Goal: Task Accomplishment & Management: Complete application form

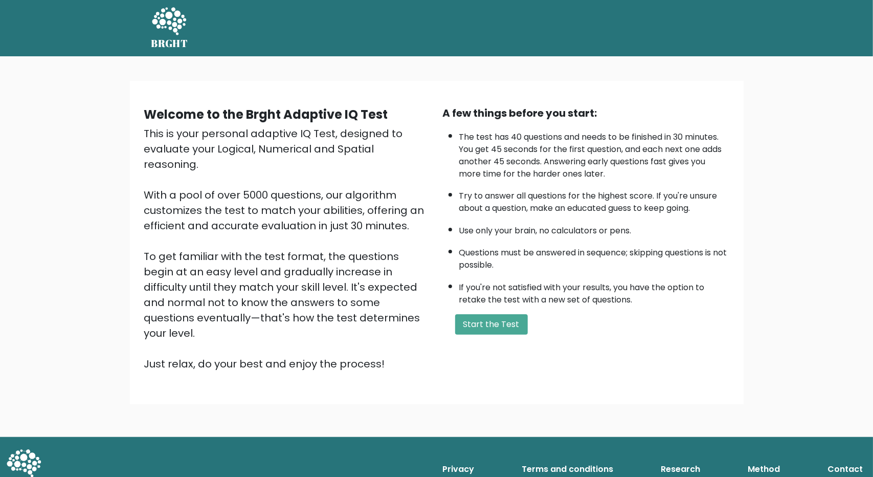
click at [531, 333] on div "Welcome to the Brght Adaptive IQ Test This is your personal adaptive IQ Test, d…" at bounding box center [436, 246] width 873 height 380
click at [507, 323] on button "Start the Test" at bounding box center [491, 324] width 73 height 20
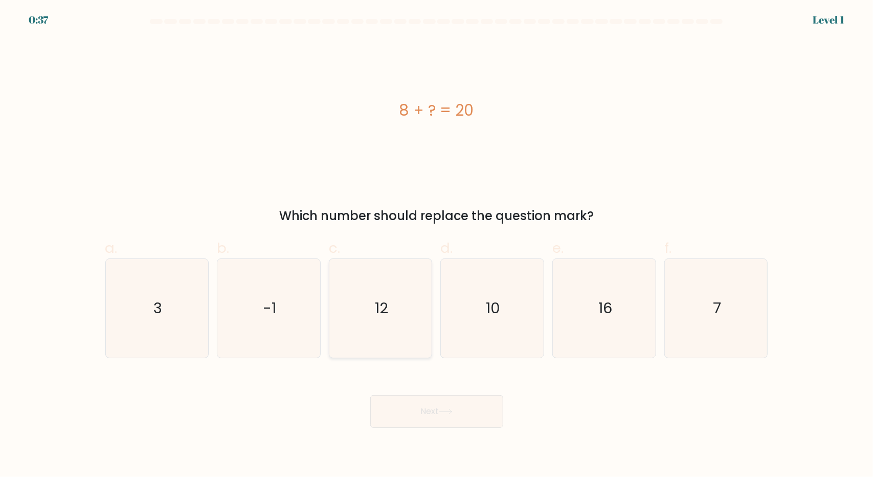
click at [389, 312] on icon "12" at bounding box center [380, 308] width 99 height 99
click at [437, 245] on input "c. 12" at bounding box center [437, 241] width 1 height 7
radio input "true"
click at [428, 415] on button "Next" at bounding box center [436, 411] width 133 height 33
drag, startPoint x: 428, startPoint y: 415, endPoint x: 408, endPoint y: 410, distance: 21.1
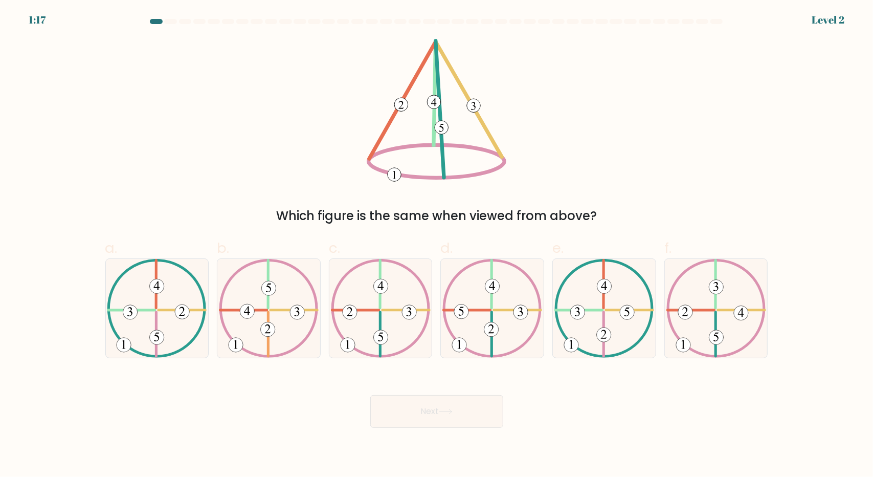
drag, startPoint x: 408, startPoint y: 410, endPoint x: 312, endPoint y: 394, distance: 96.9
click at [312, 394] on div "Next" at bounding box center [436, 398] width 675 height 57
click at [368, 317] on icon at bounding box center [381, 308] width 100 height 99
click at [437, 245] on input "c." at bounding box center [437, 241] width 1 height 7
radio input "true"
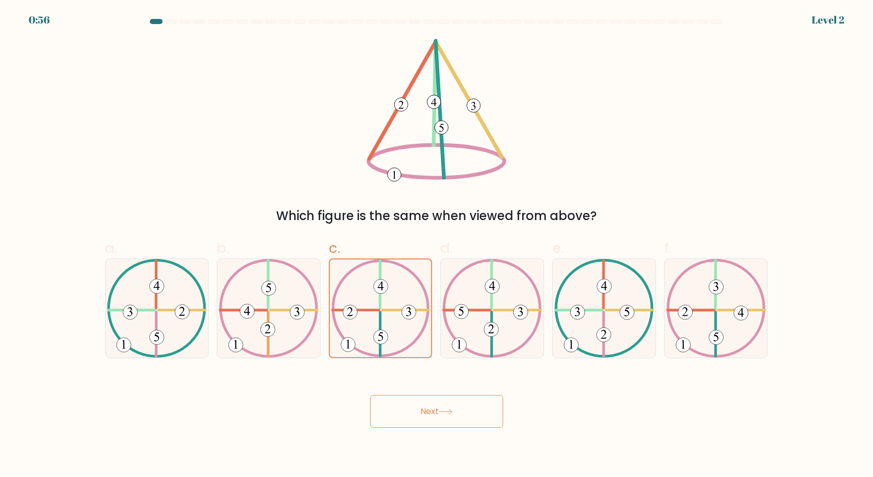
click at [415, 412] on button "Next" at bounding box center [436, 411] width 133 height 33
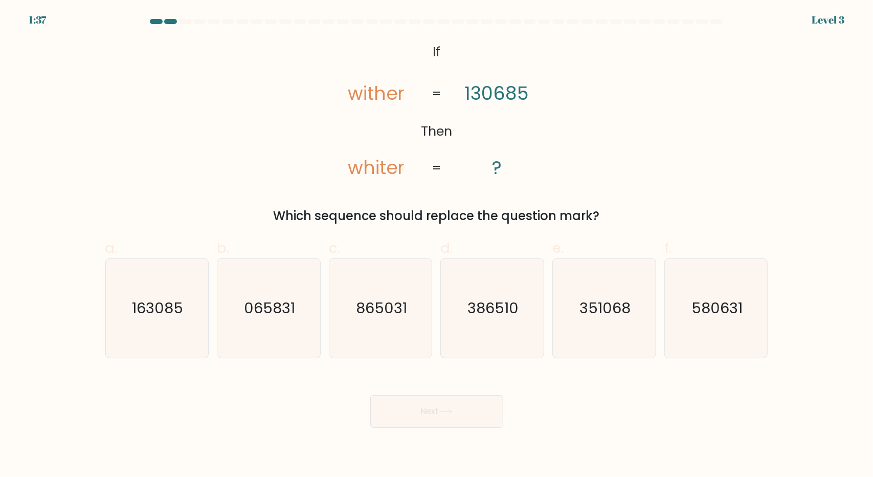
drag, startPoint x: 444, startPoint y: 413, endPoint x: 394, endPoint y: 372, distance: 64.3
drag, startPoint x: 394, startPoint y: 372, endPoint x: 370, endPoint y: 376, distance: 24.4
click at [370, 376] on div "Next" at bounding box center [436, 398] width 675 height 57
drag, startPoint x: 159, startPoint y: 314, endPoint x: 142, endPoint y: 323, distance: 18.3
click at [142, 323] on icon "163085" at bounding box center [156, 308] width 99 height 99
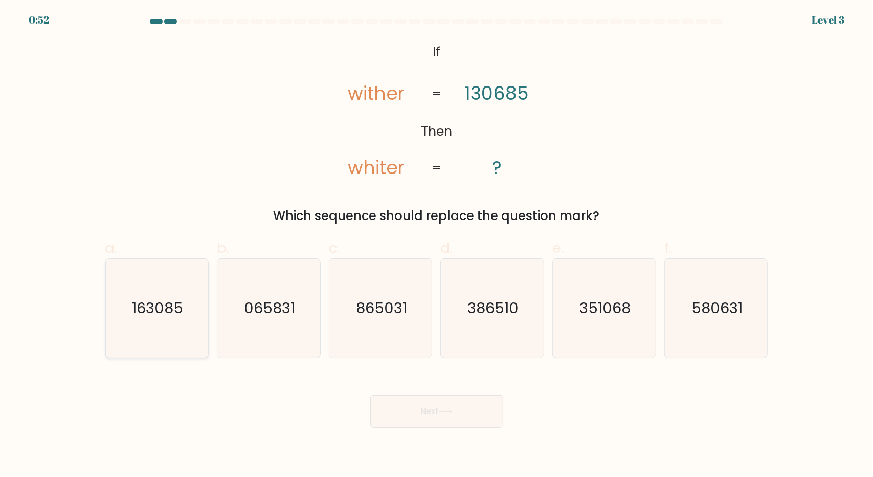
click at [437, 245] on input "a. 163085" at bounding box center [437, 241] width 1 height 7
radio input "true"
click at [404, 416] on button "Next" at bounding box center [436, 411] width 133 height 33
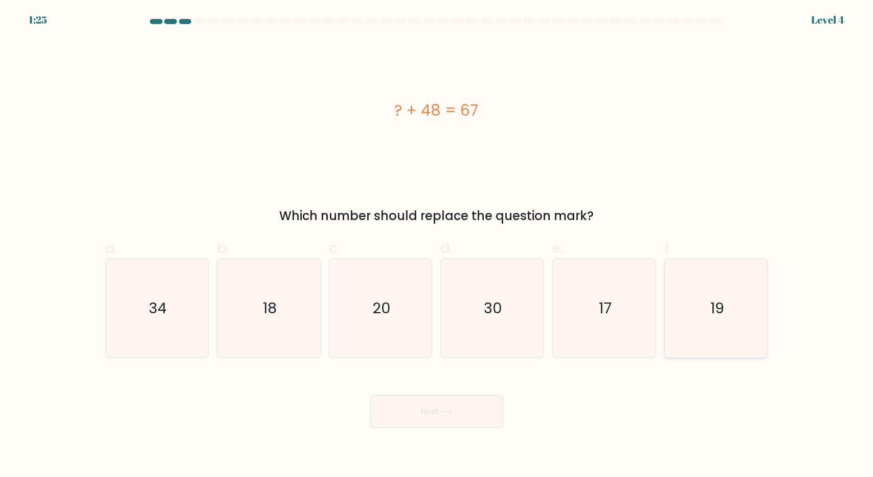
click at [728, 330] on icon "19" at bounding box center [716, 308] width 99 height 99
click at [437, 245] on input "f. 19" at bounding box center [437, 241] width 1 height 7
radio input "true"
click at [468, 414] on button "Next" at bounding box center [436, 411] width 133 height 33
click at [411, 411] on button "Next" at bounding box center [436, 411] width 133 height 33
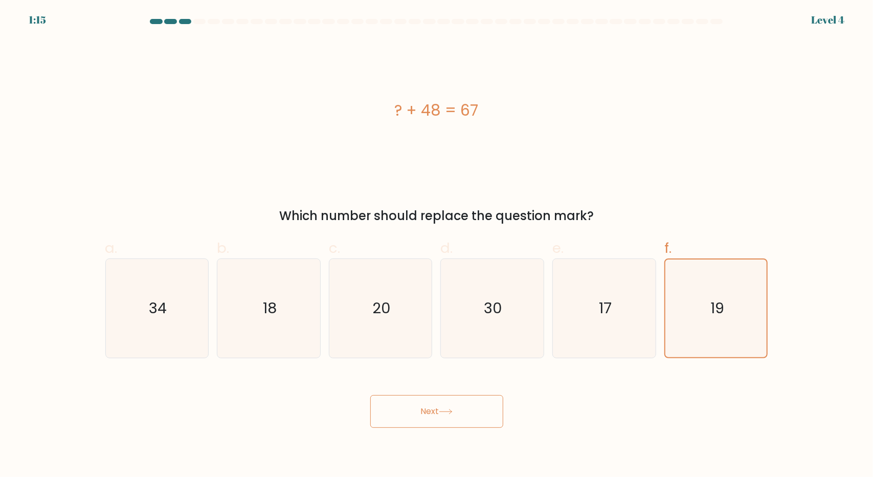
click at [428, 408] on button "Next" at bounding box center [436, 411] width 133 height 33
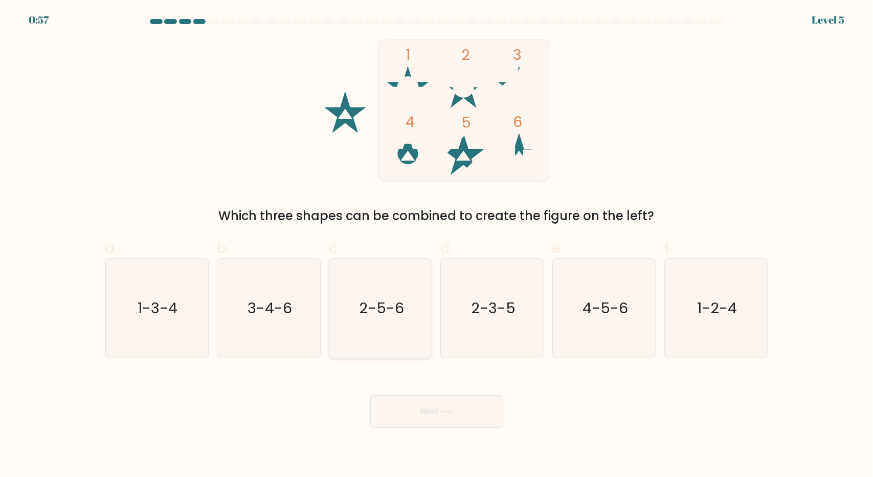
click at [370, 333] on icon "2-5-6" at bounding box center [380, 308] width 99 height 99
click at [437, 245] on input "c. 2-5-6" at bounding box center [437, 241] width 1 height 7
radio input "true"
click at [416, 402] on button "Next" at bounding box center [436, 411] width 133 height 33
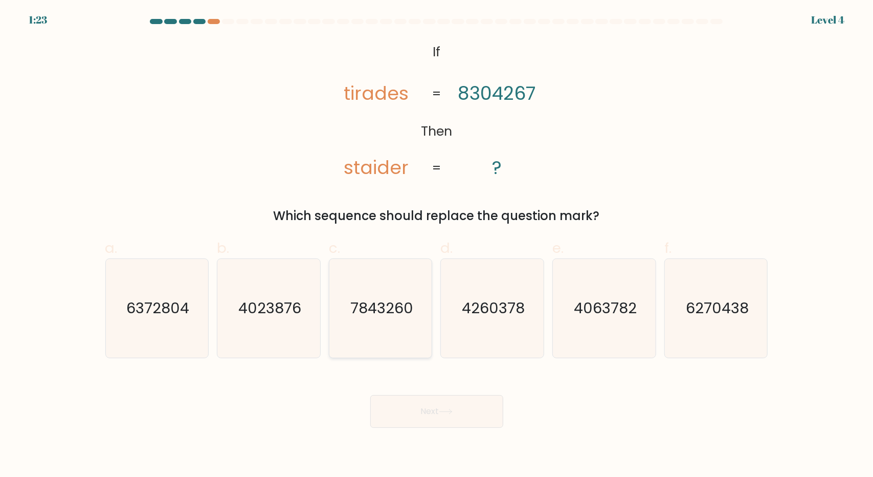
click at [385, 318] on text "7843260" at bounding box center [381, 308] width 63 height 20
click at [437, 245] on input "c. 7843260" at bounding box center [437, 241] width 1 height 7
radio input "true"
click at [441, 410] on icon at bounding box center [446, 412] width 14 height 6
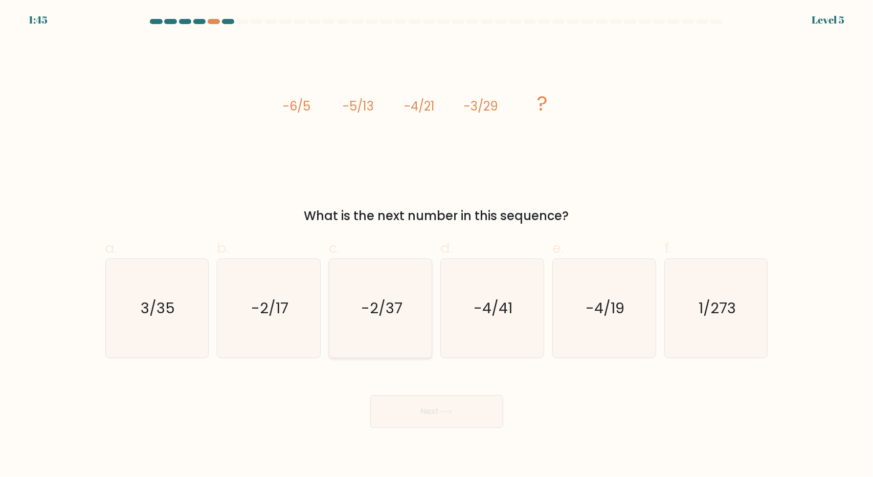
click at [385, 311] on text "-2/37" at bounding box center [381, 308] width 41 height 20
click at [437, 245] on input "c. -2/37" at bounding box center [437, 241] width 1 height 7
radio input "true"
click at [430, 399] on button "Next" at bounding box center [436, 411] width 133 height 33
click at [416, 413] on button "Next" at bounding box center [436, 411] width 133 height 33
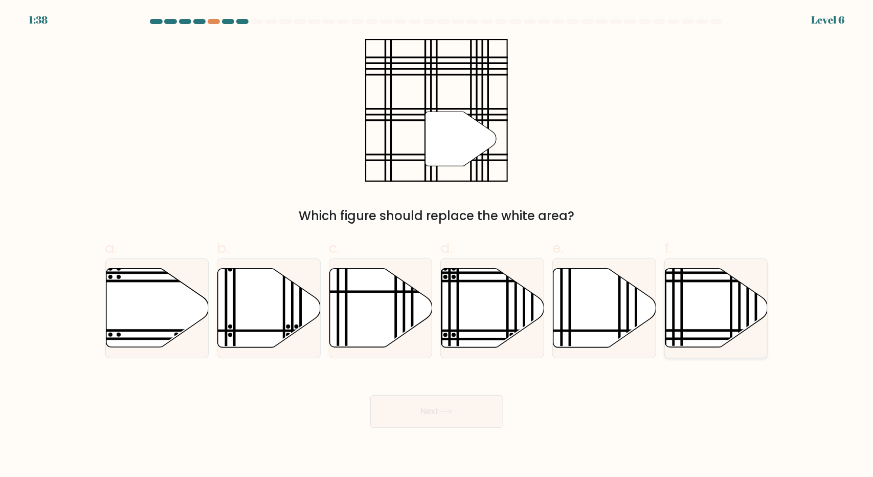
click at [676, 330] on line at bounding box center [682, 330] width 207 height 0
click at [437, 245] on input "f." at bounding box center [437, 241] width 1 height 7
radio input "true"
click at [458, 404] on button "Next" at bounding box center [436, 411] width 133 height 33
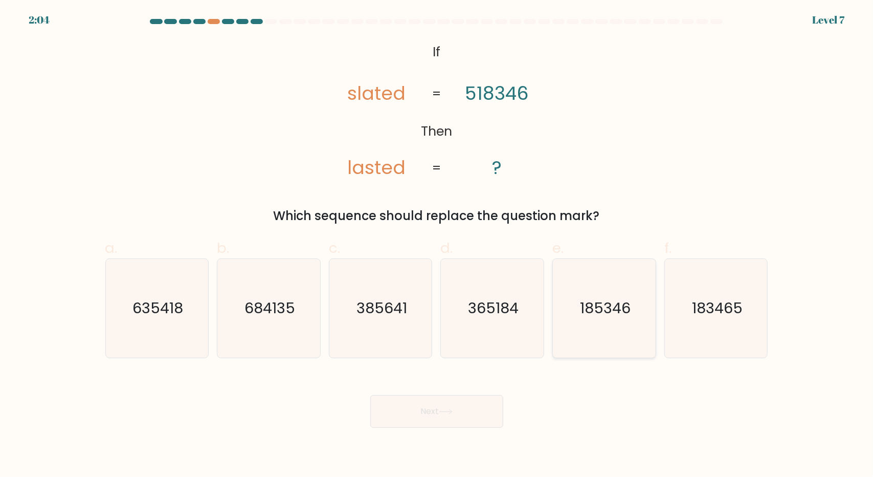
click at [593, 314] on text "185346" at bounding box center [605, 308] width 51 height 20
click at [437, 245] on input "e. 185346" at bounding box center [437, 241] width 1 height 7
radio input "true"
click at [429, 411] on button "Next" at bounding box center [436, 411] width 133 height 33
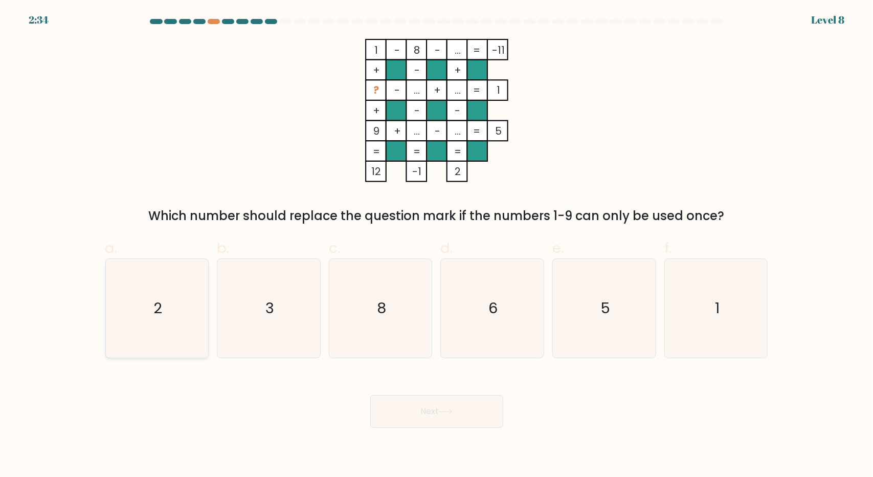
click at [187, 343] on icon "2" at bounding box center [156, 308] width 99 height 99
click at [437, 245] on input "a. 2" at bounding box center [437, 241] width 1 height 7
radio input "true"
click at [421, 404] on button "Next" at bounding box center [436, 411] width 133 height 33
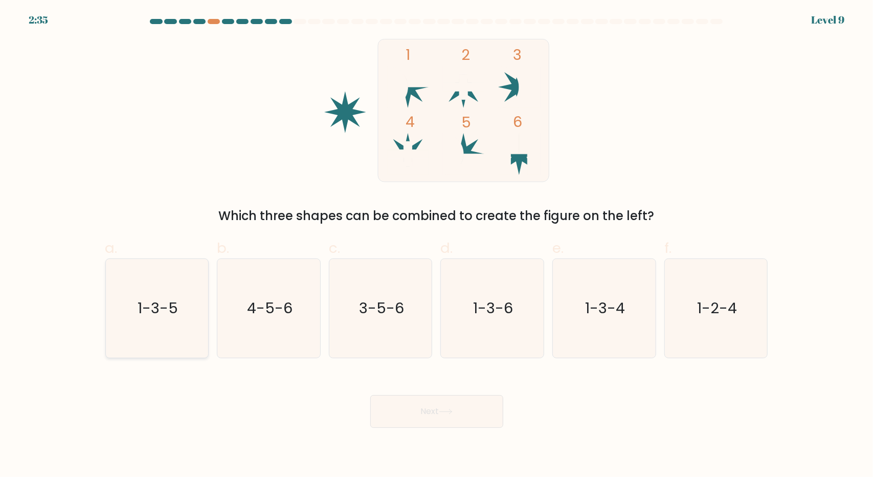
click at [132, 311] on icon "1-3-5" at bounding box center [156, 308] width 99 height 99
click at [437, 245] on input "a. 1-3-5" at bounding box center [437, 241] width 1 height 7
radio input "true"
click at [401, 411] on button "Next" at bounding box center [436, 411] width 133 height 33
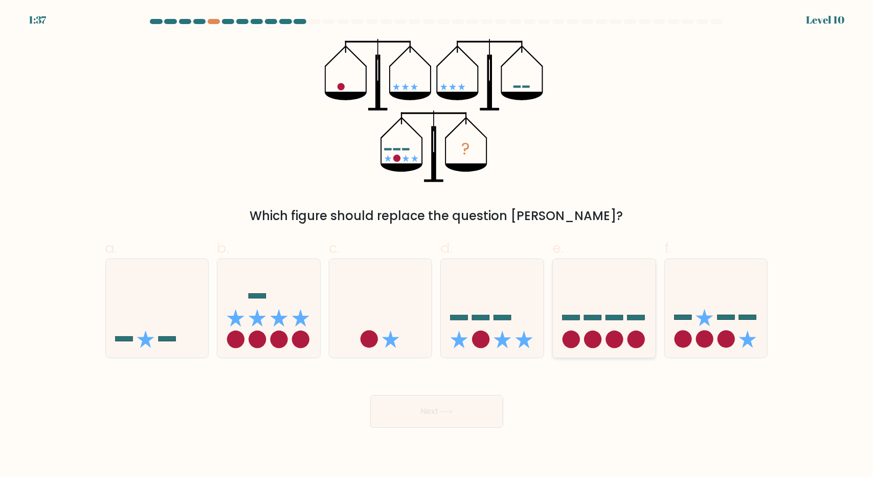
click at [598, 282] on icon at bounding box center [604, 307] width 103 height 85
click at [437, 245] on input "e." at bounding box center [437, 241] width 1 height 7
radio input "true"
click at [468, 409] on button "Next" at bounding box center [436, 411] width 133 height 33
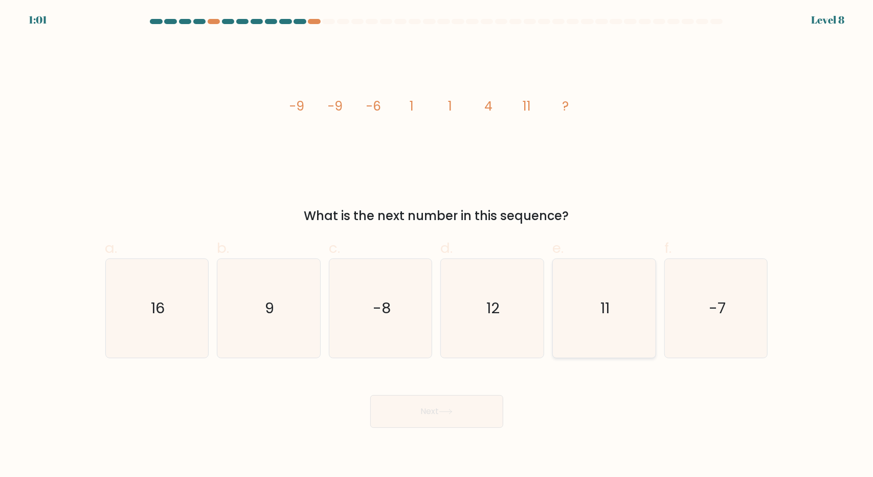
click at [576, 355] on icon "11" at bounding box center [604, 308] width 99 height 99
click at [437, 245] on input "e. 11" at bounding box center [437, 241] width 1 height 7
radio input "true"
click at [451, 403] on button "Next" at bounding box center [436, 411] width 133 height 33
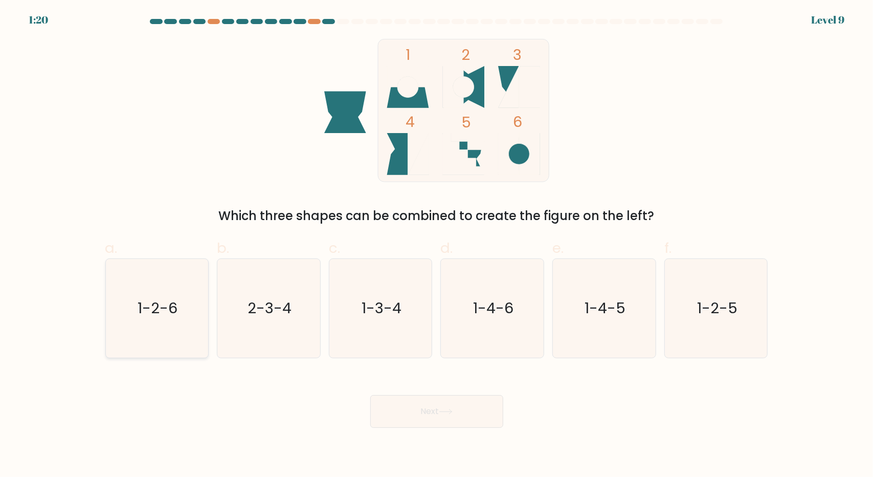
click at [162, 304] on text "1-2-6" at bounding box center [158, 308] width 40 height 20
click at [437, 245] on input "a. 1-2-6" at bounding box center [437, 241] width 1 height 7
radio input "true"
click at [396, 408] on button "Next" at bounding box center [436, 411] width 133 height 33
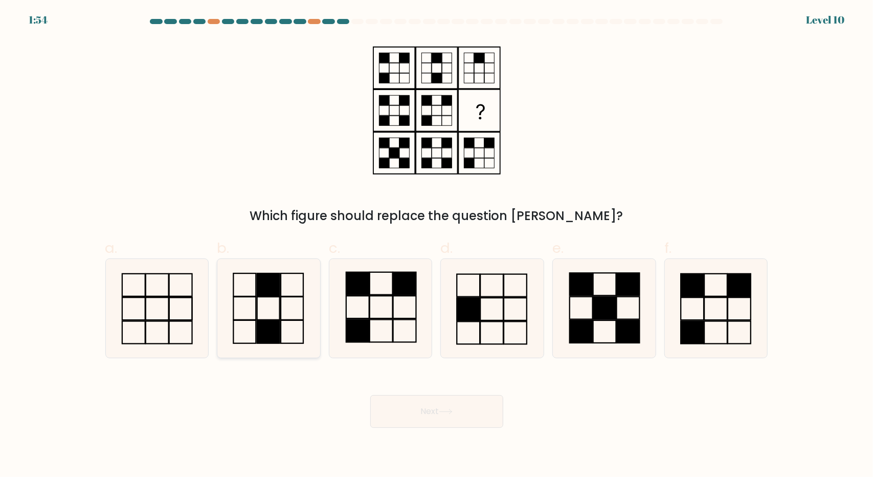
click at [288, 313] on icon at bounding box center [268, 308] width 99 height 99
click at [437, 245] on input "b." at bounding box center [437, 241] width 1 height 7
radio input "true"
click at [419, 409] on button "Next" at bounding box center [436, 411] width 133 height 33
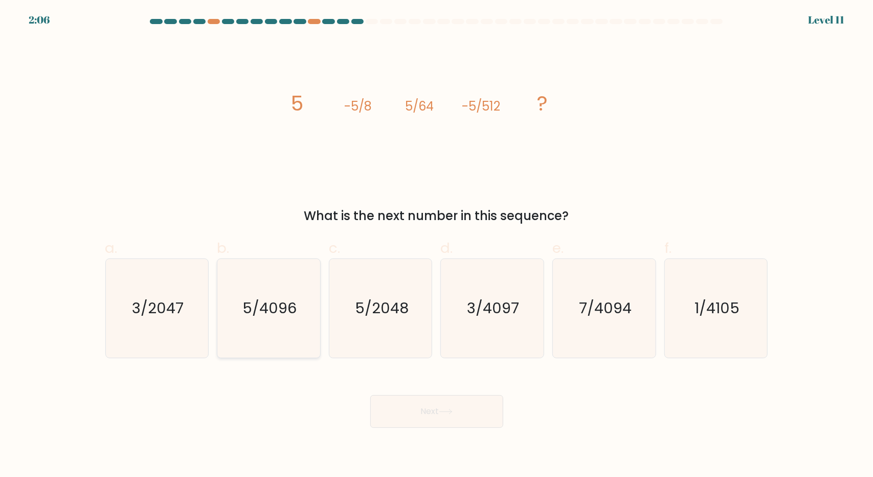
click at [289, 320] on icon "5/4096" at bounding box center [268, 308] width 99 height 99
click at [437, 245] on input "b. 5/4096" at bounding box center [437, 241] width 1 height 7
radio input "true"
click at [428, 404] on button "Next" at bounding box center [436, 411] width 133 height 33
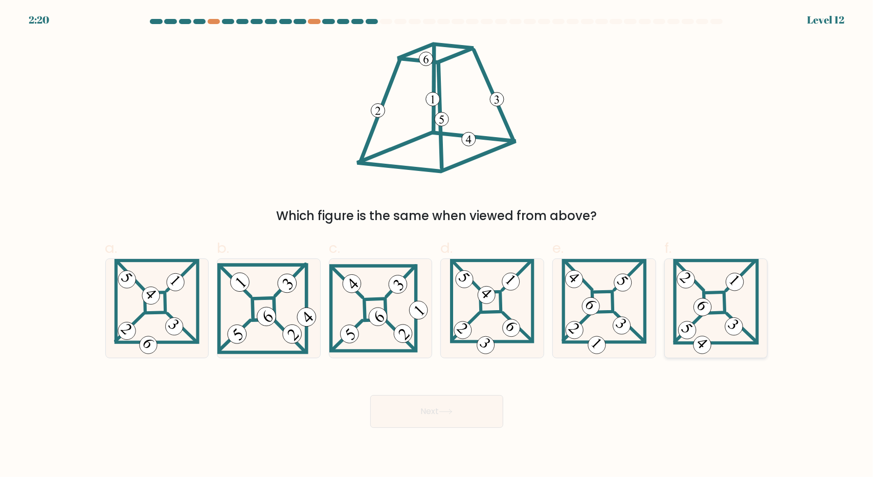
click at [728, 301] on icon at bounding box center [716, 308] width 86 height 99
click at [437, 245] on input "f." at bounding box center [437, 241] width 1 height 7
radio input "true"
click at [457, 410] on button "Next" at bounding box center [436, 411] width 133 height 33
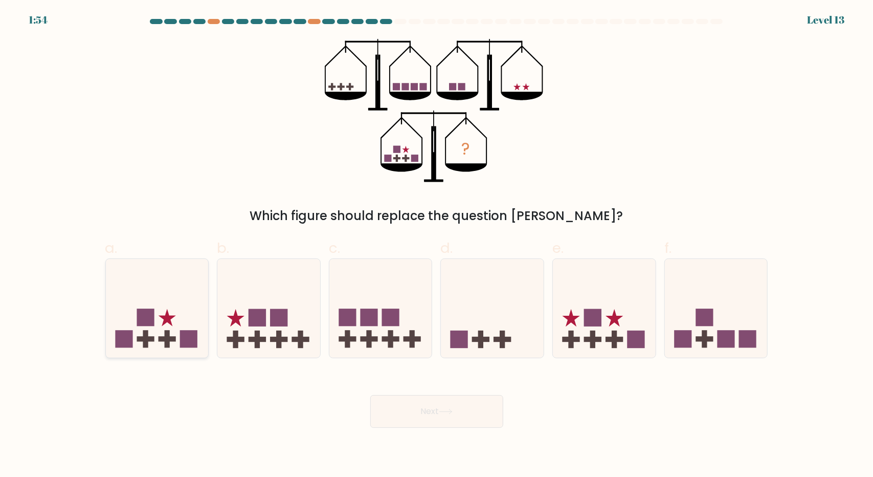
click at [158, 332] on icon at bounding box center [157, 307] width 103 height 85
click at [437, 245] on input "a." at bounding box center [437, 241] width 1 height 7
radio input "true"
click at [400, 413] on button "Next" at bounding box center [436, 411] width 133 height 33
click at [425, 409] on button "Next" at bounding box center [436, 411] width 133 height 33
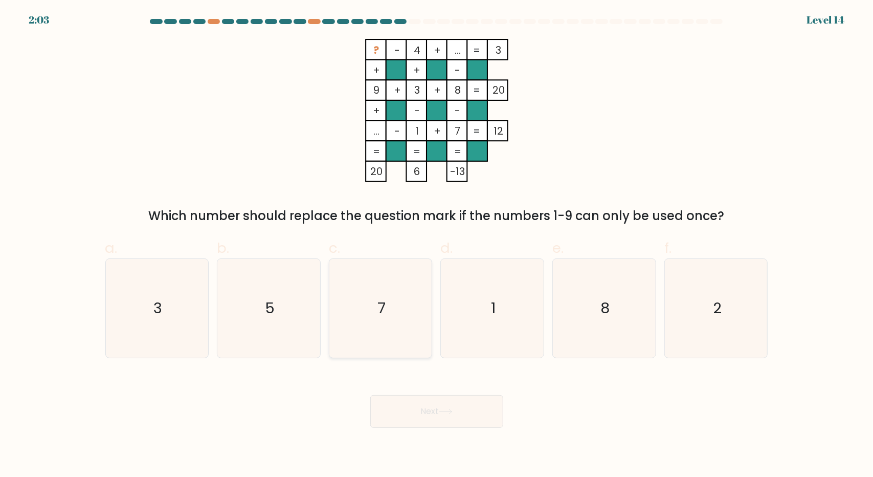
click at [406, 292] on icon "7" at bounding box center [380, 308] width 99 height 99
click at [437, 245] on input "c. 7" at bounding box center [437, 241] width 1 height 7
radio input "true"
click at [457, 422] on button "Next" at bounding box center [436, 411] width 133 height 33
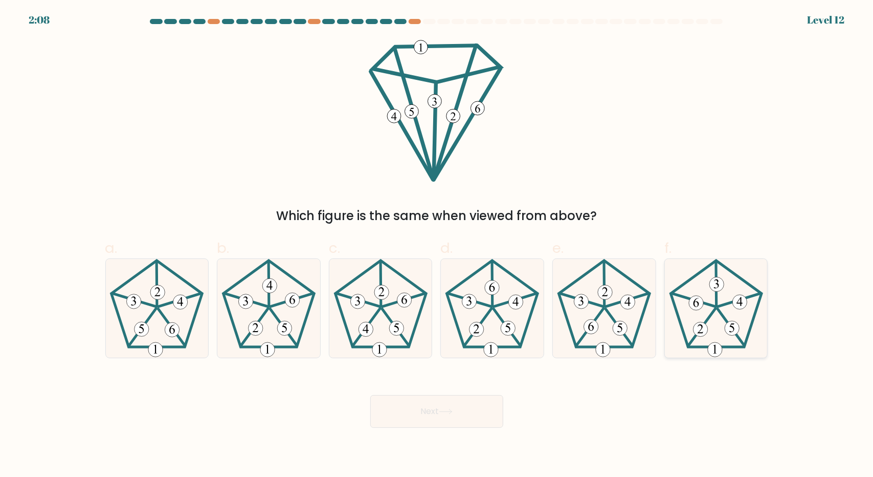
click at [709, 341] on icon at bounding box center [716, 308] width 99 height 99
click at [437, 245] on input "f." at bounding box center [437, 241] width 1 height 7
radio input "true"
click at [452, 420] on button "Next" at bounding box center [436, 411] width 133 height 33
click at [419, 413] on button "Next" at bounding box center [436, 411] width 133 height 33
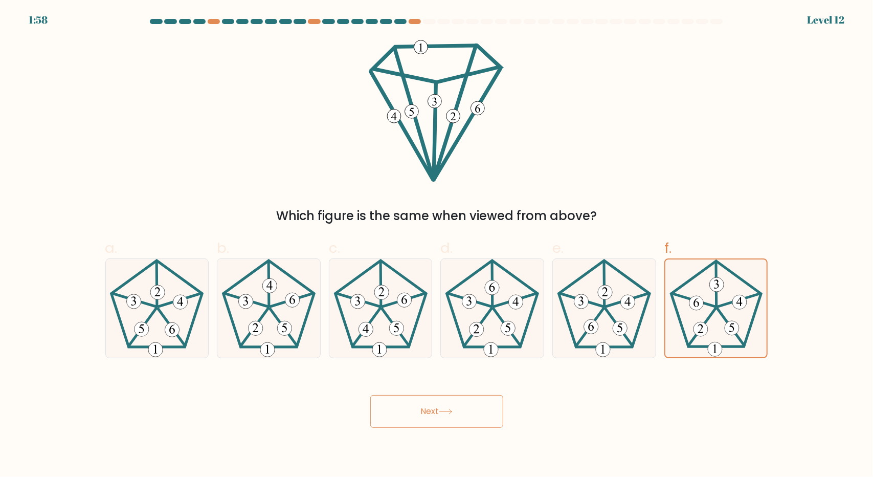
click at [427, 417] on button "Next" at bounding box center [436, 411] width 133 height 33
click at [448, 401] on button "Next" at bounding box center [436, 411] width 133 height 33
click at [433, 411] on button "Next" at bounding box center [436, 411] width 133 height 33
click at [396, 412] on button "Next" at bounding box center [436, 411] width 133 height 33
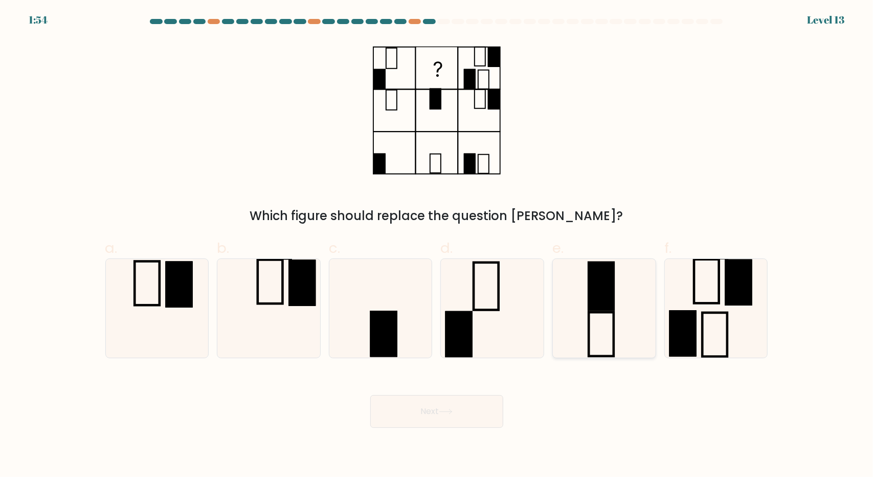
click at [604, 306] on rect at bounding box center [601, 286] width 25 height 48
click at [437, 245] on input "e." at bounding box center [437, 241] width 1 height 7
radio input "true"
click at [455, 404] on button "Next" at bounding box center [436, 411] width 133 height 33
click at [435, 417] on button "Next" at bounding box center [436, 411] width 133 height 33
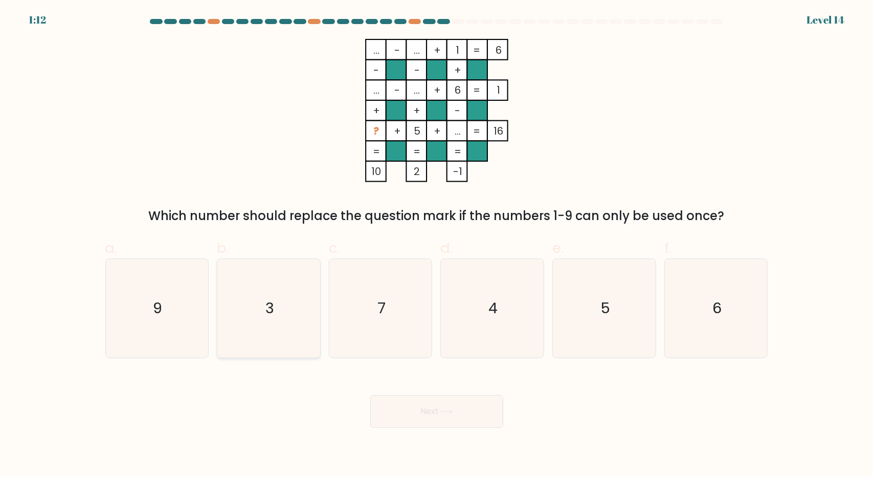
click at [265, 315] on icon "3" at bounding box center [268, 308] width 99 height 99
click at [437, 245] on input "b. 3" at bounding box center [437, 241] width 1 height 7
radio input "true"
click at [419, 411] on button "Next" at bounding box center [436, 411] width 133 height 33
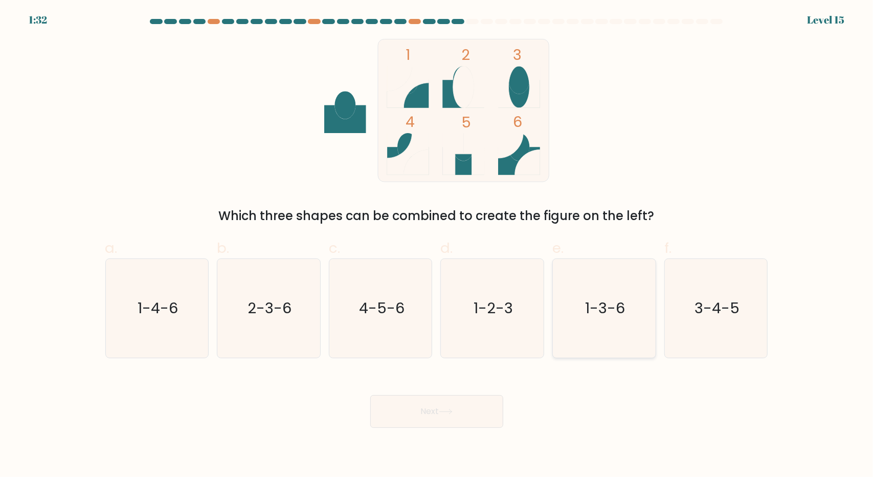
click at [592, 332] on icon "1-3-6" at bounding box center [604, 308] width 99 height 99
click at [437, 245] on input "e. 1-3-6" at bounding box center [437, 241] width 1 height 7
radio input "true"
click at [453, 411] on icon at bounding box center [446, 412] width 14 height 6
click at [419, 415] on button "Next" at bounding box center [436, 411] width 133 height 33
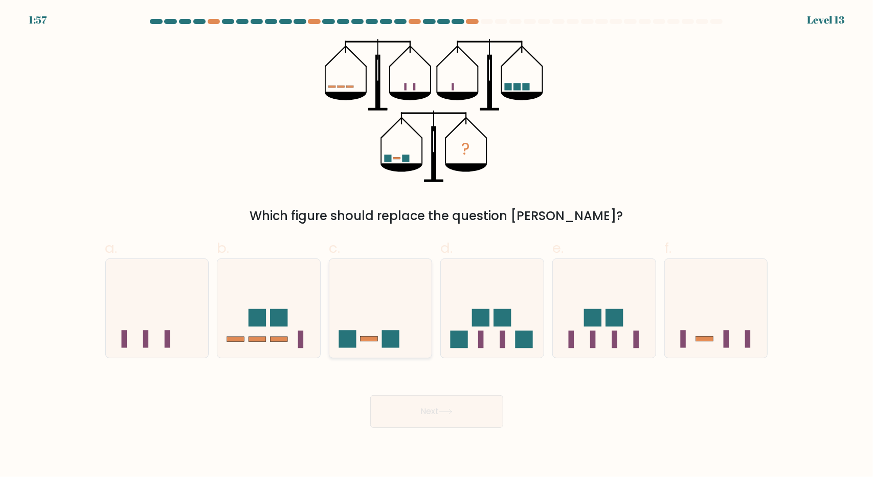
click at [387, 345] on rect at bounding box center [390, 338] width 17 height 17
click at [437, 245] on input "c." at bounding box center [437, 241] width 1 height 7
radio input "true"
click at [401, 413] on button "Next" at bounding box center [436, 411] width 133 height 33
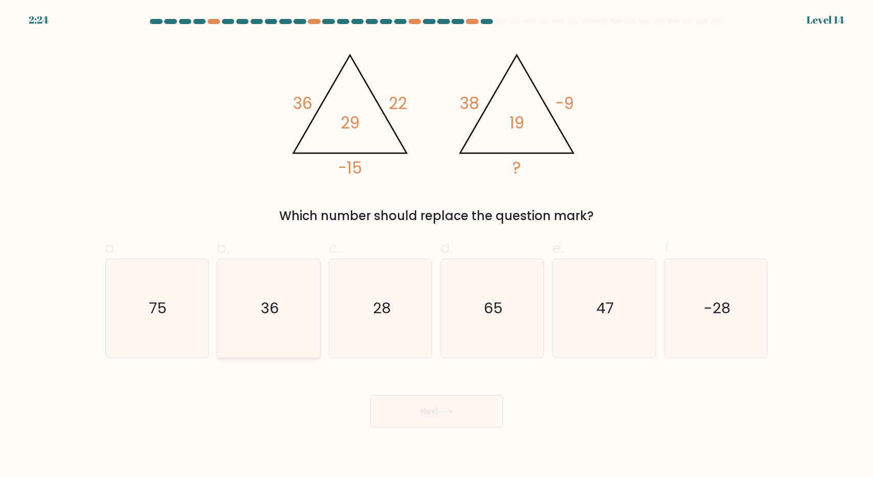
click at [289, 328] on icon "36" at bounding box center [268, 308] width 99 height 99
click at [437, 245] on input "b. 36" at bounding box center [437, 241] width 1 height 7
radio input "true"
click at [400, 324] on icon "28" at bounding box center [380, 308] width 99 height 99
click at [437, 245] on input "c. 28" at bounding box center [437, 241] width 1 height 7
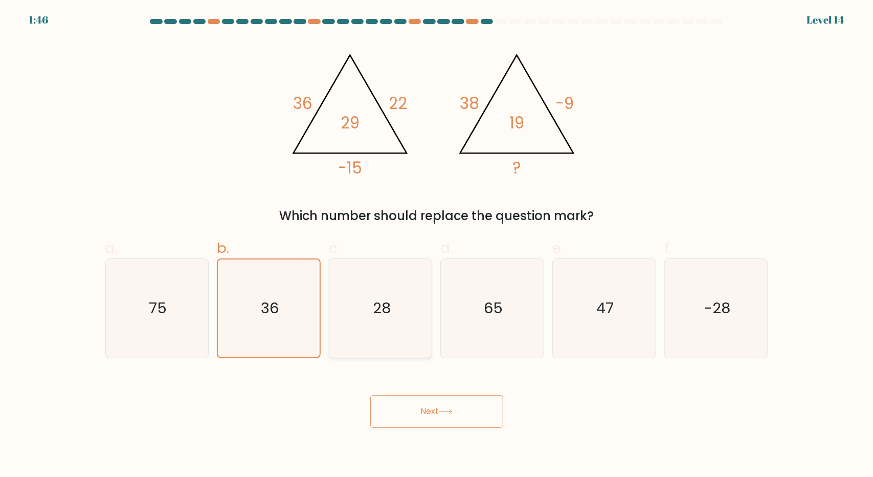
radio input "true"
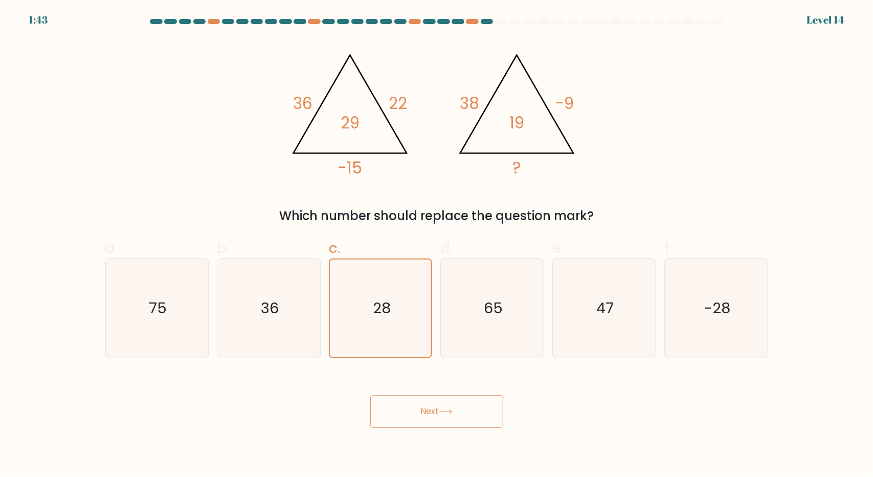
click at [421, 407] on button "Next" at bounding box center [436, 411] width 133 height 33
click at [413, 414] on button "Next" at bounding box center [436, 411] width 133 height 33
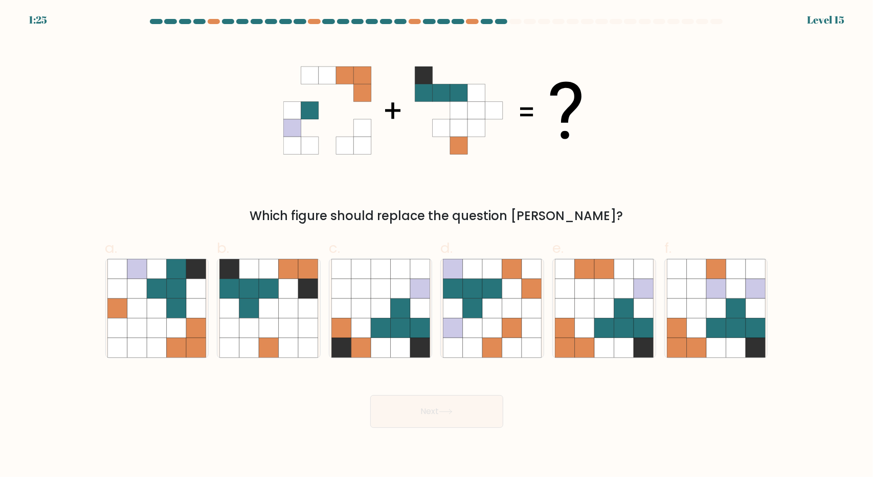
click at [370, 395] on button "Next" at bounding box center [436, 411] width 133 height 33
click at [570, 400] on div "Next" at bounding box center [436, 398] width 675 height 57
click at [623, 325] on icon at bounding box center [623, 327] width 19 height 19
click at [437, 245] on input "e." at bounding box center [437, 241] width 1 height 7
radio input "true"
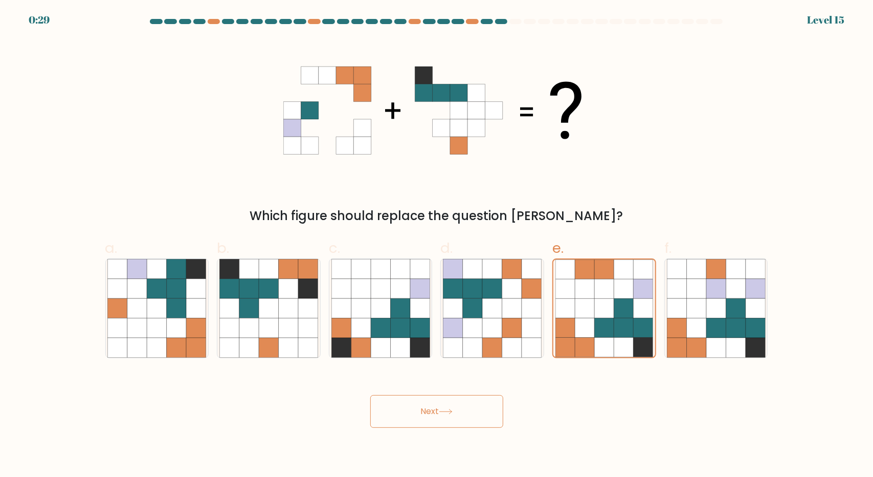
click at [451, 420] on button "Next" at bounding box center [436, 411] width 133 height 33
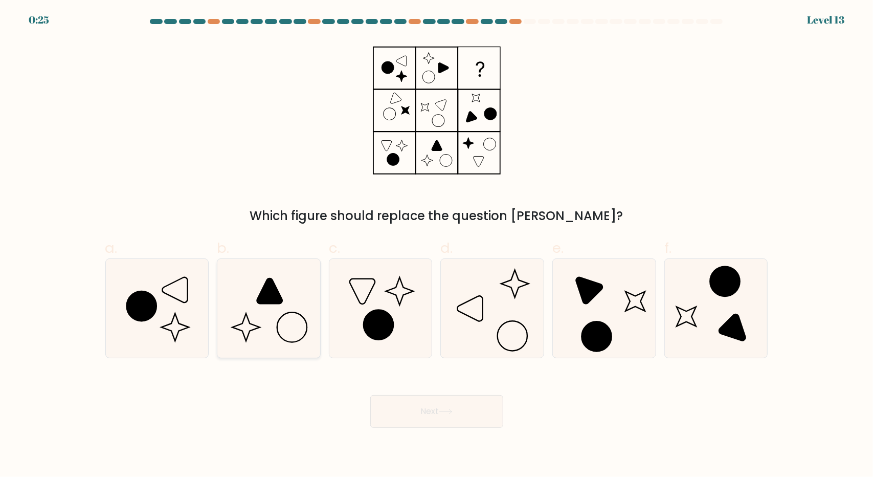
click at [287, 314] on icon at bounding box center [268, 308] width 99 height 99
click at [437, 245] on input "b." at bounding box center [437, 241] width 1 height 7
radio input "true"
click at [417, 409] on button "Next" at bounding box center [436, 411] width 133 height 33
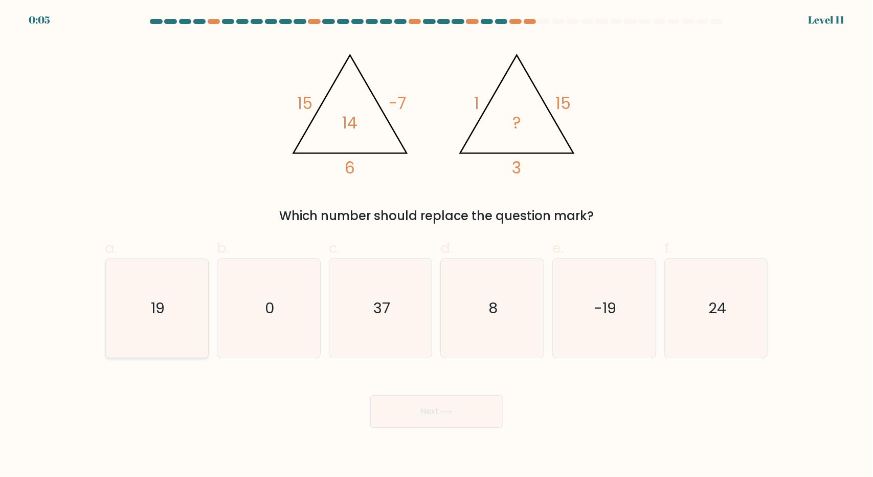
click at [186, 335] on icon "19" at bounding box center [156, 308] width 99 height 99
click at [437, 245] on input "a. 19" at bounding box center [437, 241] width 1 height 7
radio input "true"
click at [401, 404] on button "Next" at bounding box center [436, 411] width 133 height 33
click at [409, 411] on button "Next" at bounding box center [436, 411] width 133 height 33
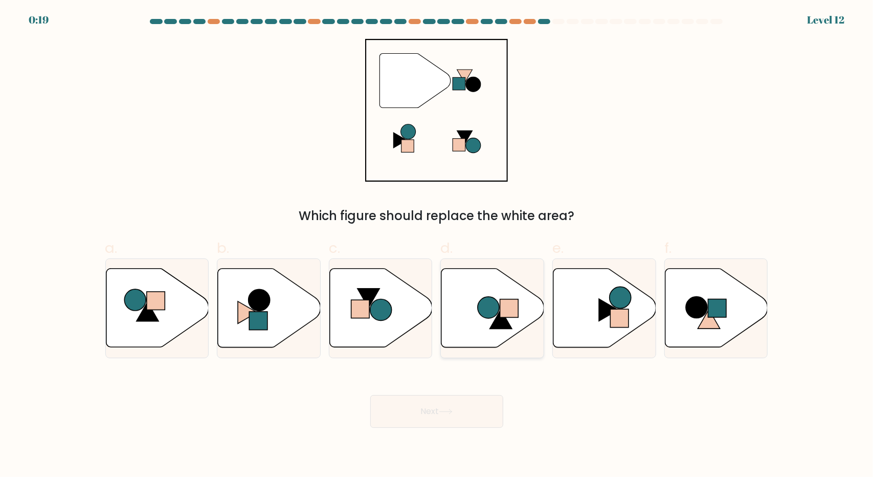
click at [504, 320] on icon at bounding box center [501, 318] width 22 height 19
click at [437, 245] on input "d." at bounding box center [437, 241] width 1 height 7
radio input "true"
click at [454, 403] on button "Next" at bounding box center [436, 411] width 133 height 33
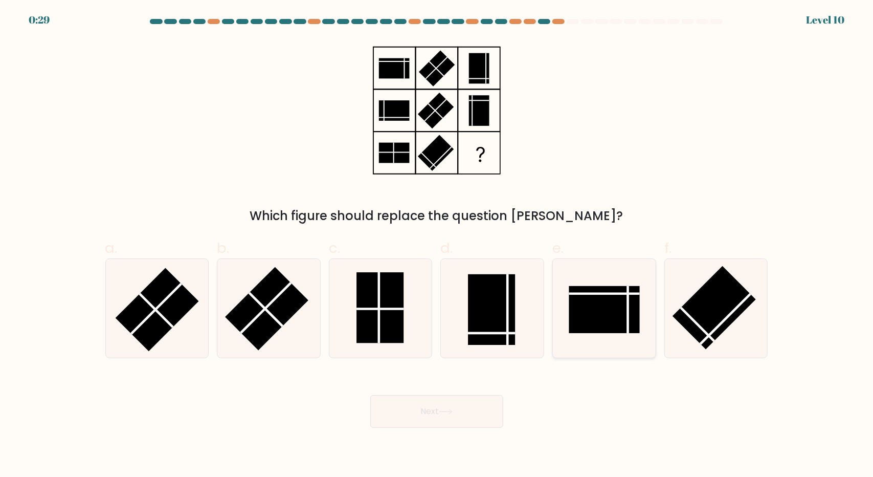
click at [597, 297] on rect at bounding box center [604, 309] width 71 height 47
click at [437, 245] on input "e." at bounding box center [437, 241] width 1 height 7
radio input "true"
click at [431, 407] on button "Next" at bounding box center [436, 411] width 133 height 33
click at [480, 320] on rect at bounding box center [491, 309] width 47 height 71
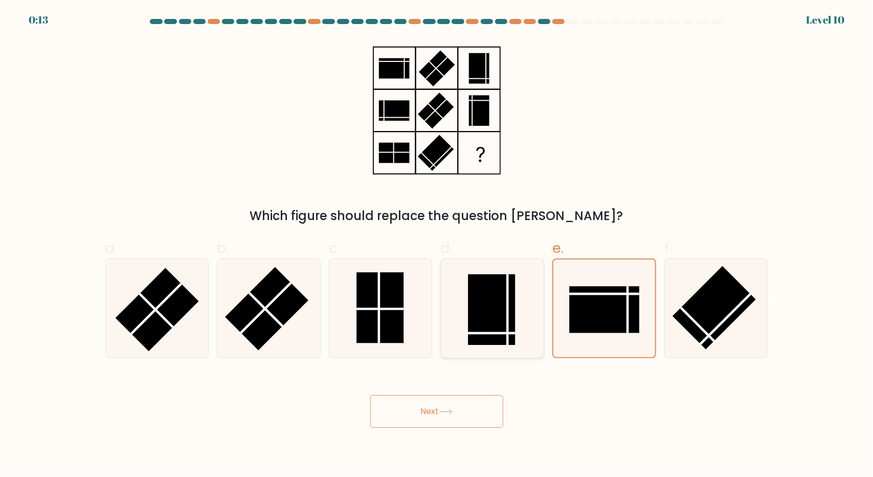
click at [437, 245] on input "d." at bounding box center [437, 241] width 1 height 7
radio input "true"
click at [424, 412] on button "Next" at bounding box center [436, 411] width 133 height 33
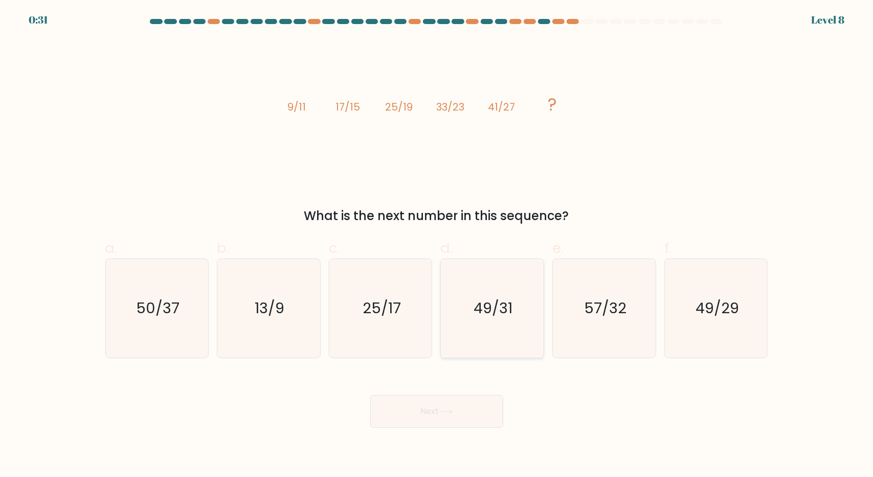
click at [522, 314] on icon "49/31" at bounding box center [492, 308] width 99 height 99
click at [437, 245] on input "d. 49/31" at bounding box center [437, 241] width 1 height 7
radio input "true"
click at [423, 408] on button "Next" at bounding box center [436, 411] width 133 height 33
drag, startPoint x: 423, startPoint y: 408, endPoint x: 413, endPoint y: 403, distance: 10.5
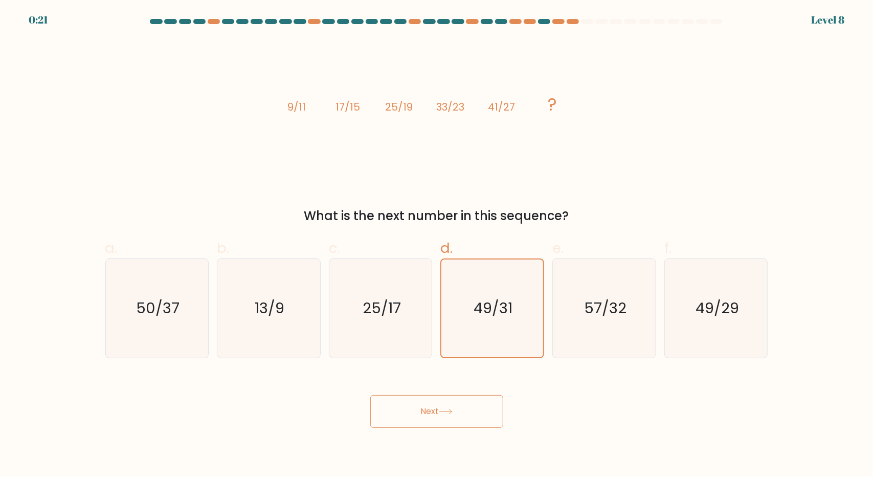
click at [413, 403] on button "Next" at bounding box center [436, 411] width 133 height 33
click at [414, 420] on button "Next" at bounding box center [436, 411] width 133 height 33
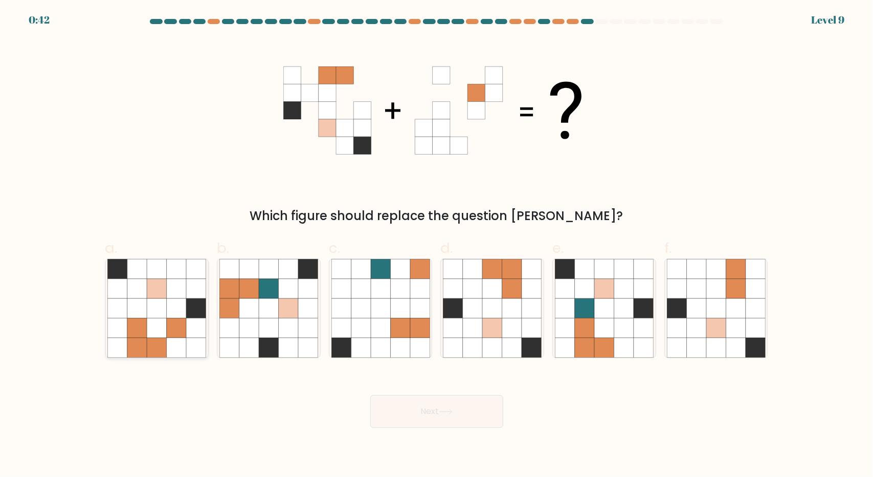
click at [168, 283] on icon at bounding box center [176, 288] width 19 height 19
click at [437, 245] on input "a." at bounding box center [437, 241] width 1 height 7
radio input "true"
click at [396, 398] on button "Next" at bounding box center [436, 411] width 133 height 33
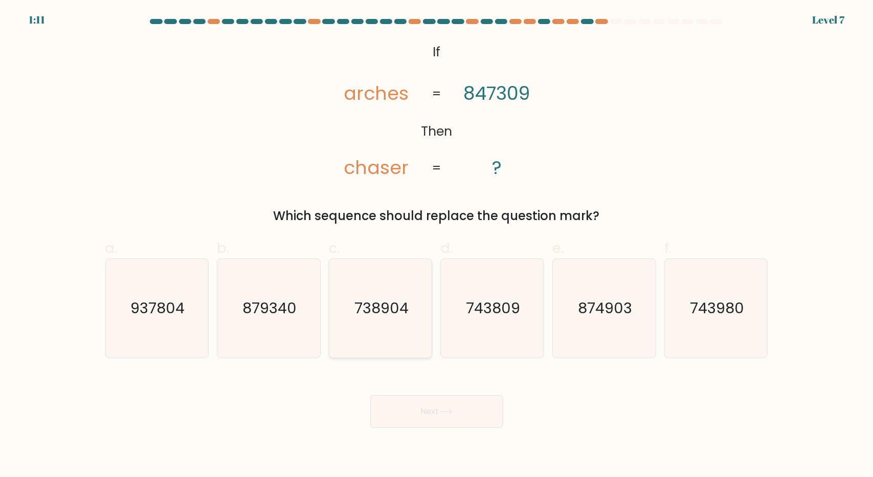
click at [387, 318] on text "738904" at bounding box center [381, 308] width 54 height 20
click at [437, 245] on input "c. 738904" at bounding box center [437, 241] width 1 height 7
radio input "true"
click at [402, 425] on button "Next" at bounding box center [436, 411] width 133 height 33
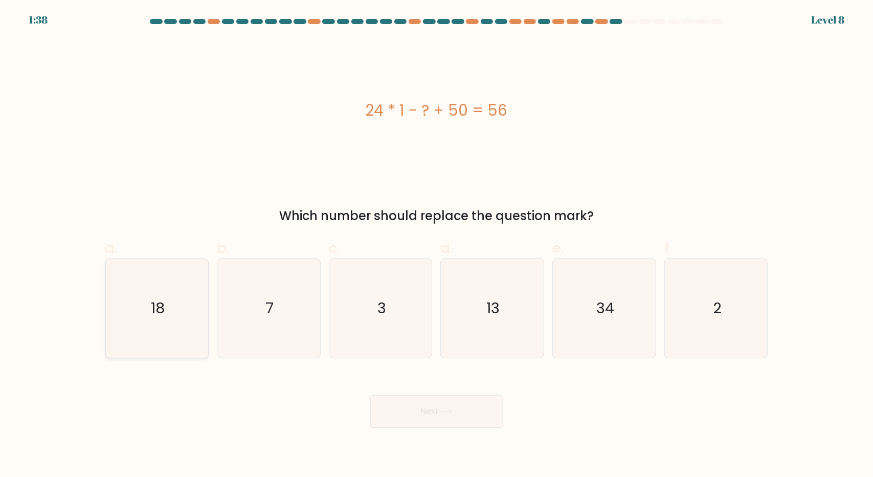
click at [154, 326] on icon "18" at bounding box center [156, 308] width 99 height 99
click at [437, 245] on input "a. 18" at bounding box center [437, 241] width 1 height 7
radio input "true"
click at [395, 414] on button "Next" at bounding box center [436, 411] width 133 height 33
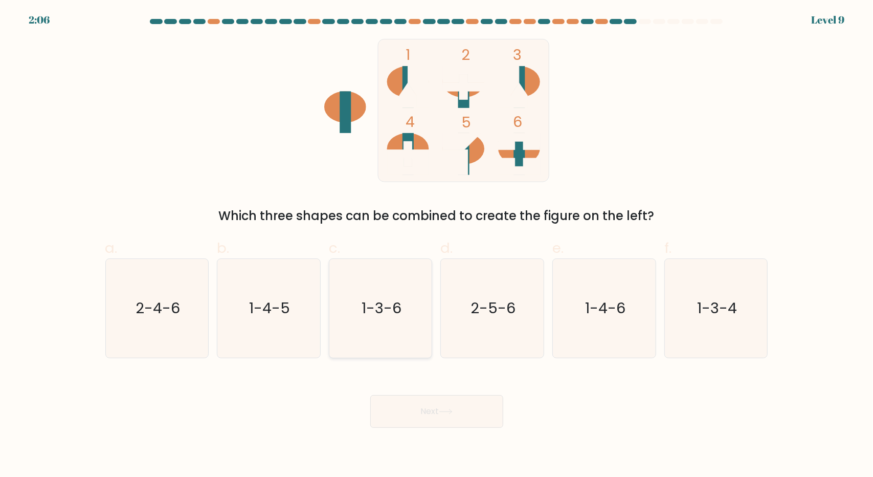
click at [406, 327] on icon "1-3-6" at bounding box center [380, 308] width 99 height 99
click at [437, 245] on input "c. 1-3-6" at bounding box center [437, 241] width 1 height 7
radio input "true"
click at [403, 410] on button "Next" at bounding box center [436, 411] width 133 height 33
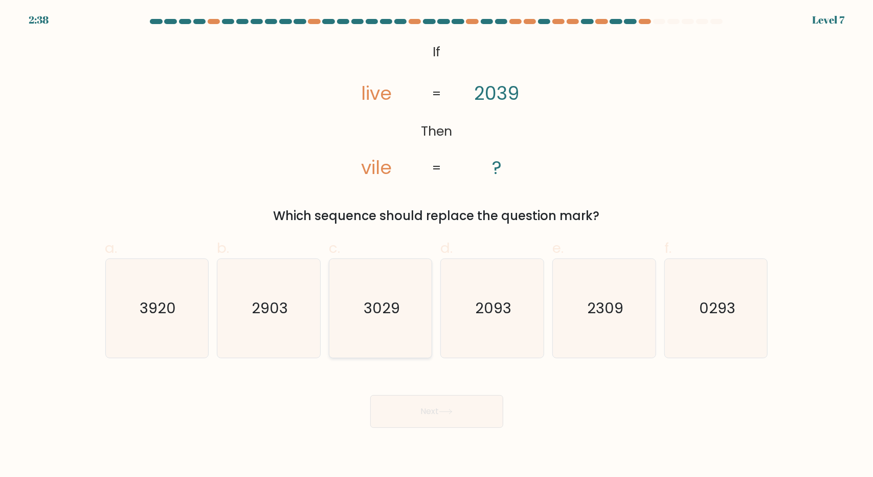
click at [403, 327] on icon "3029" at bounding box center [380, 308] width 99 height 99
click at [437, 245] on input "c. 3029" at bounding box center [437, 241] width 1 height 7
radio input "true"
click at [421, 412] on button "Next" at bounding box center [436, 411] width 133 height 33
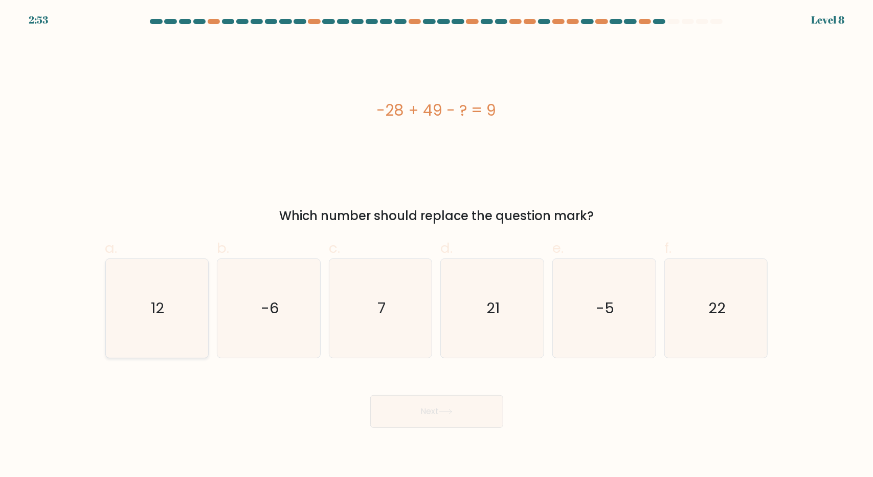
click at [191, 310] on icon "12" at bounding box center [156, 308] width 99 height 99
click at [437, 245] on input "a. 12" at bounding box center [437, 241] width 1 height 7
radio input "true"
click at [386, 422] on button "Next" at bounding box center [436, 411] width 133 height 33
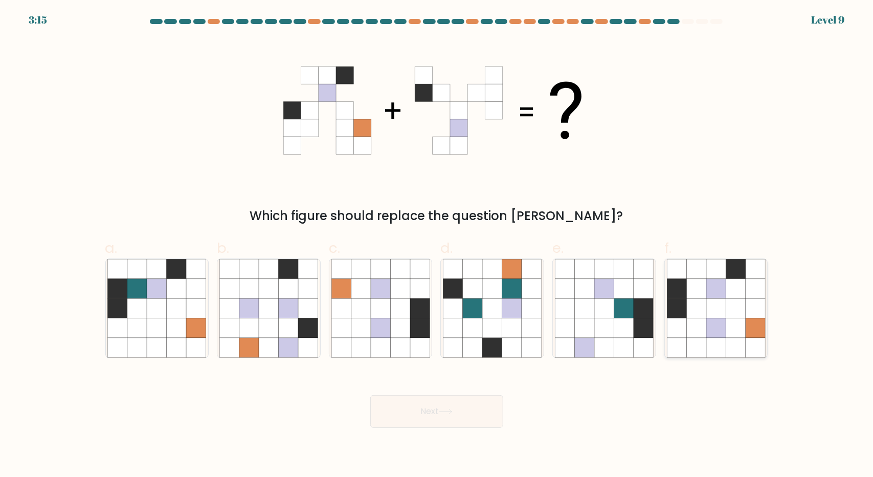
click at [693, 331] on icon at bounding box center [695, 327] width 19 height 19
click at [437, 245] on input "f." at bounding box center [437, 241] width 1 height 7
radio input "true"
click at [476, 410] on button "Next" at bounding box center [436, 411] width 133 height 33
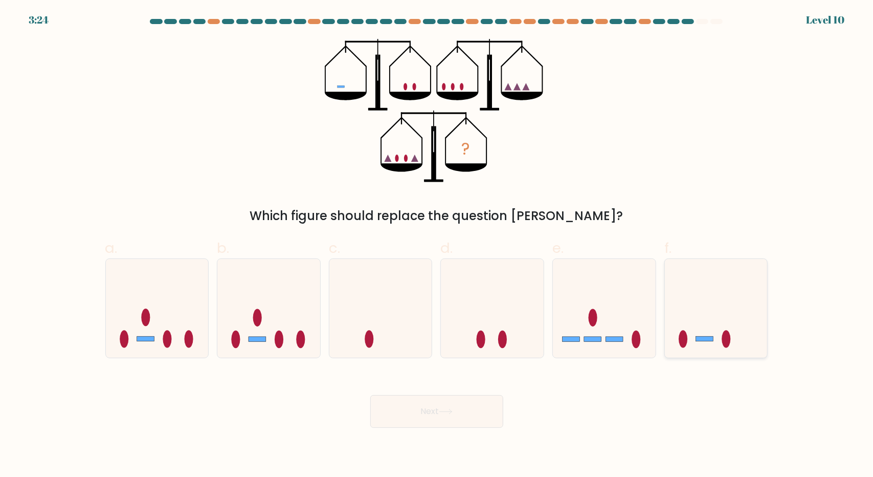
click at [698, 336] on icon at bounding box center [716, 307] width 103 height 85
click at [437, 245] on input "f." at bounding box center [437, 241] width 1 height 7
radio input "true"
click at [464, 406] on button "Next" at bounding box center [436, 411] width 133 height 33
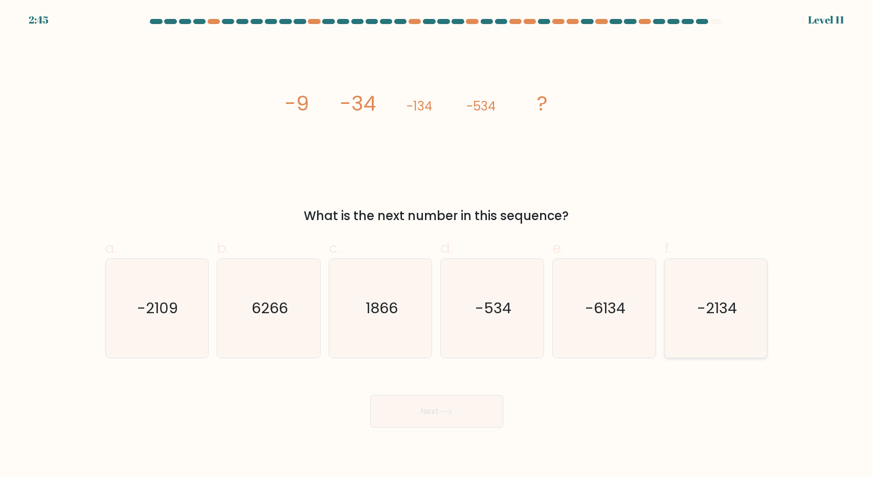
click at [717, 329] on icon "-2134" at bounding box center [716, 308] width 99 height 99
click at [437, 245] on input "f. -2134" at bounding box center [437, 241] width 1 height 7
radio input "true"
click at [462, 415] on button "Next" at bounding box center [436, 411] width 133 height 33
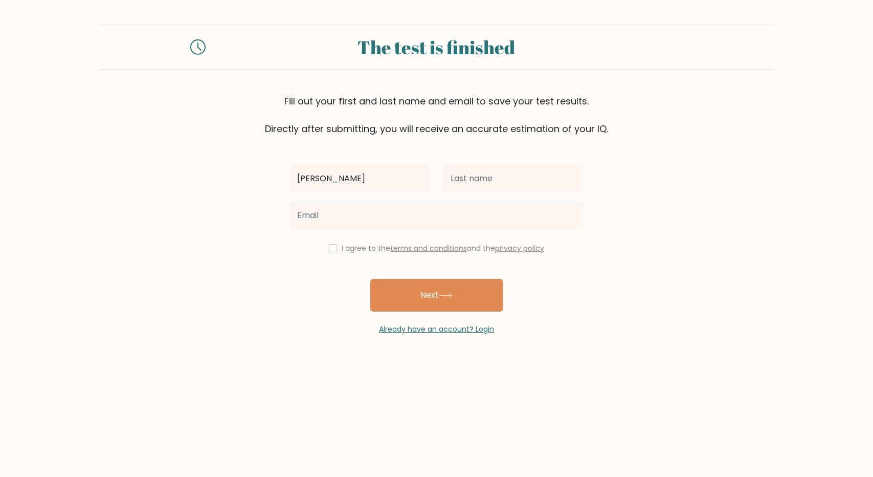
type input "Mico Felicisimo"
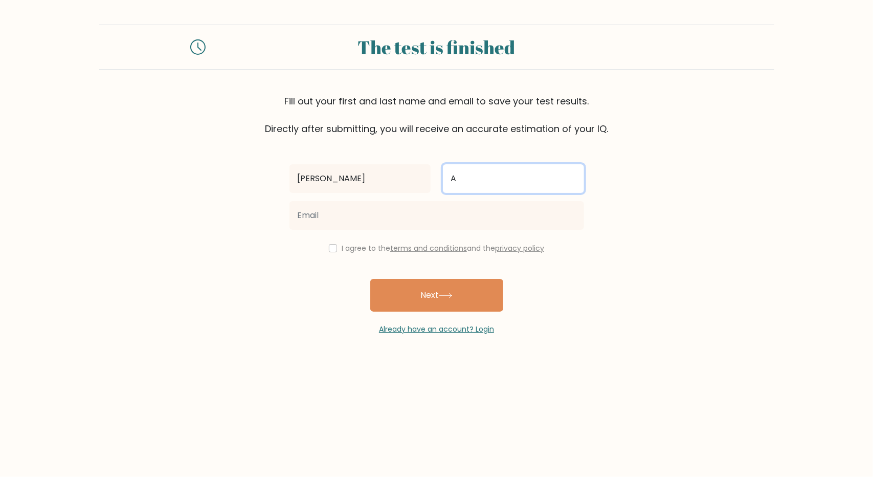
click at [468, 184] on input "A" at bounding box center [513, 178] width 141 height 29
type input "[PERSON_NAME]"
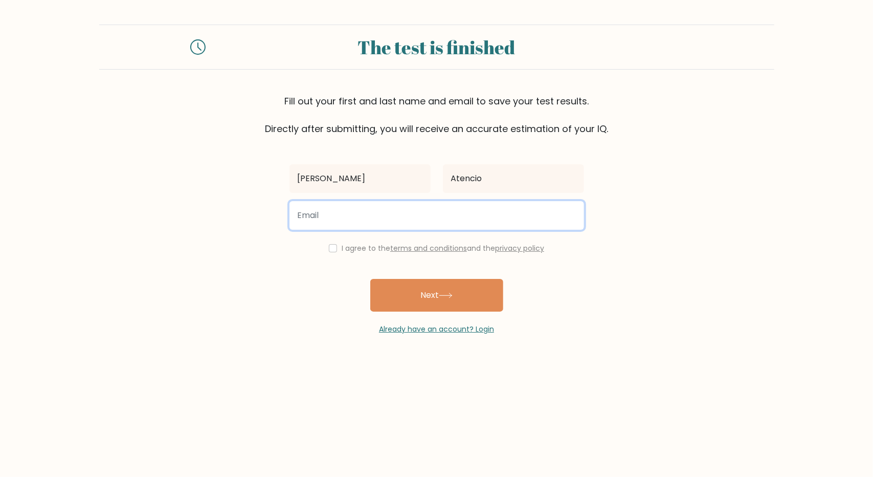
click at [387, 229] on input "email" at bounding box center [436, 215] width 295 height 29
type input "micofelicisimo@gmail.com"
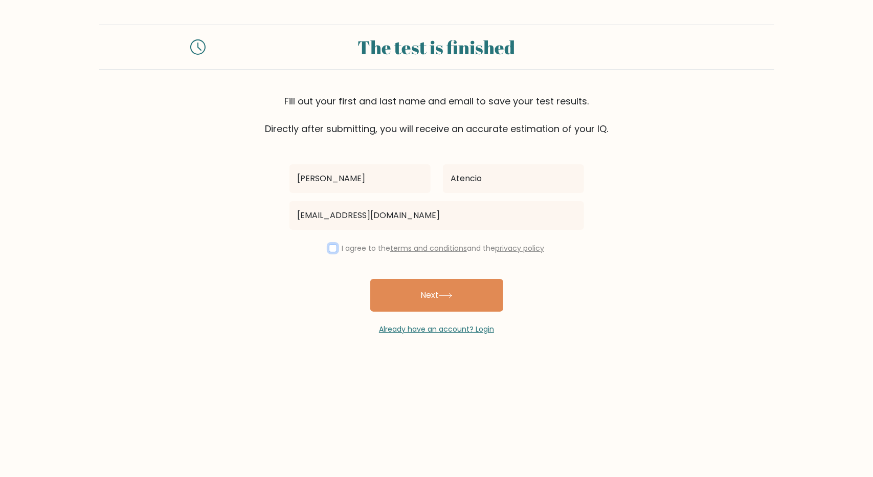
click at [330, 251] on input "checkbox" at bounding box center [333, 248] width 8 height 8
checkbox input "true"
click at [410, 289] on button "Next" at bounding box center [436, 295] width 133 height 33
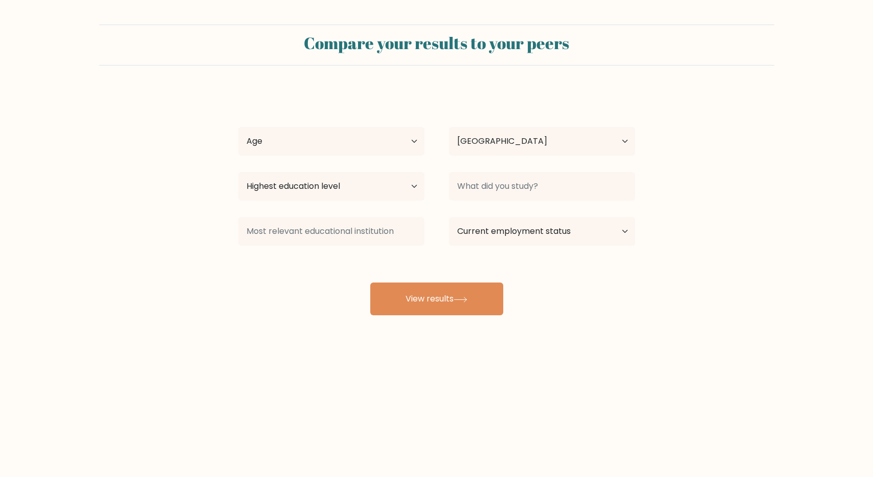
select select "PH"
click at [365, 142] on select "Age Under [DEMOGRAPHIC_DATA] [DEMOGRAPHIC_DATA] [DEMOGRAPHIC_DATA] [DEMOGRAPHIC…" at bounding box center [331, 141] width 186 height 29
select select "25_34"
click at [238, 127] on select "Age Under [DEMOGRAPHIC_DATA] [DEMOGRAPHIC_DATA] [DEMOGRAPHIC_DATA] [DEMOGRAPHIC…" at bounding box center [331, 141] width 186 height 29
click at [380, 189] on select "Highest education level No schooling Primary Lower Secondary Upper Secondary Oc…" at bounding box center [331, 186] width 186 height 29
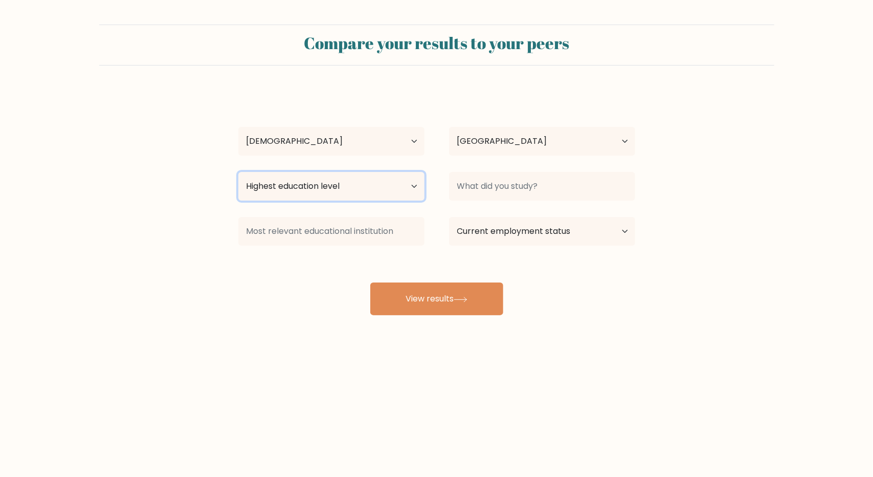
select select "bachelors_degree"
click at [238, 172] on select "Highest education level No schooling Primary Lower Secondary Upper Secondary Oc…" at bounding box center [331, 186] width 186 height 29
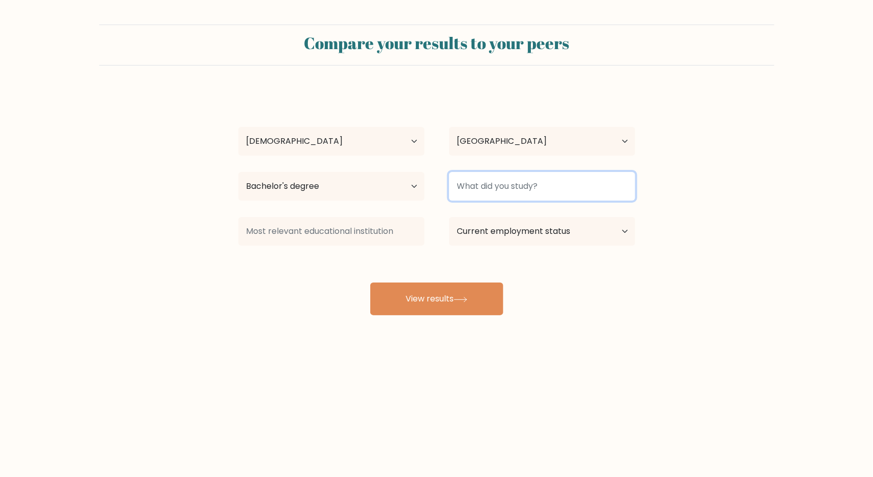
click at [486, 193] on input at bounding box center [542, 186] width 186 height 29
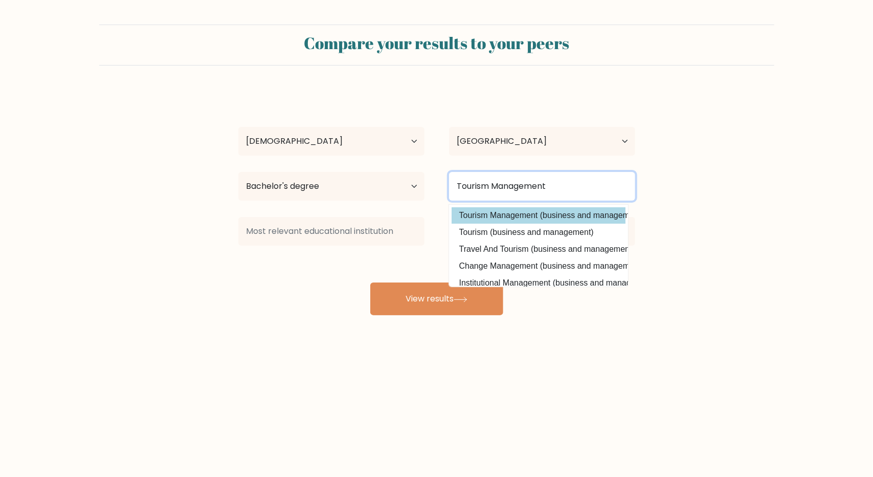
type input "Tourism Management"
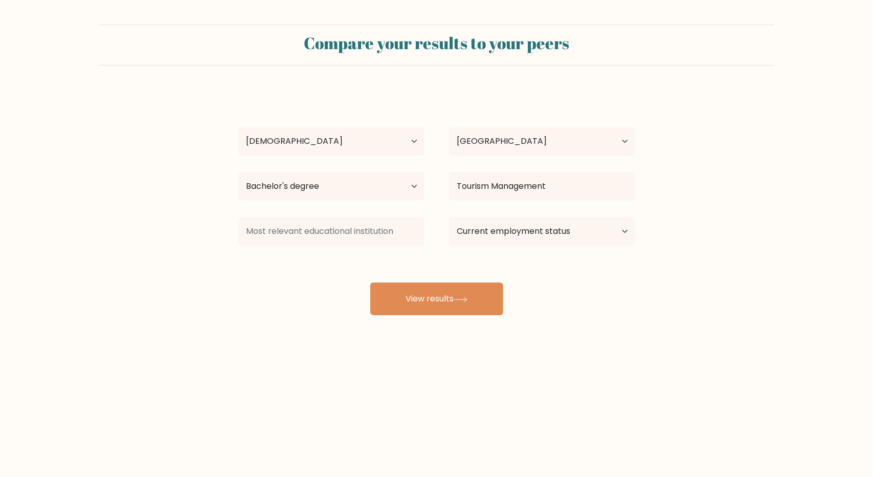
click at [518, 215] on div "Mico Felicisimo Atencio Age Under 18 years old 18-24 years old 25-34 years old …" at bounding box center [436, 202] width 409 height 225
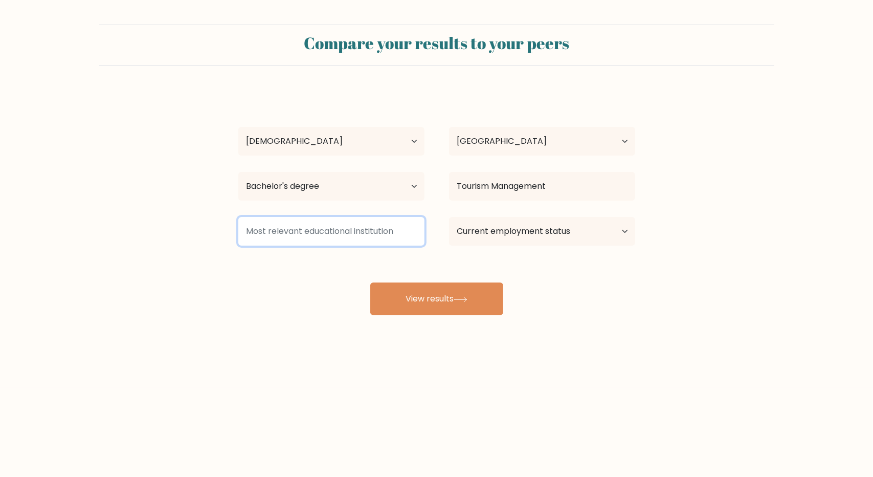
click at [373, 235] on input at bounding box center [331, 231] width 186 height 29
type input "S"
type input "Far Eastern University"
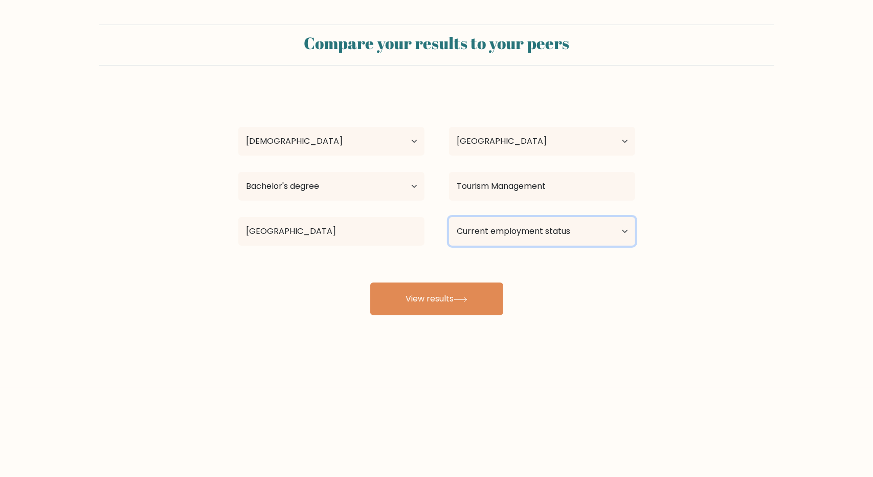
click at [478, 231] on select "Current employment status Employed Student Retired Other / prefer not to answer" at bounding box center [542, 231] width 186 height 29
select select "other"
click at [449, 217] on select "Current employment status Employed Student Retired Other / prefer not to answer" at bounding box center [542, 231] width 186 height 29
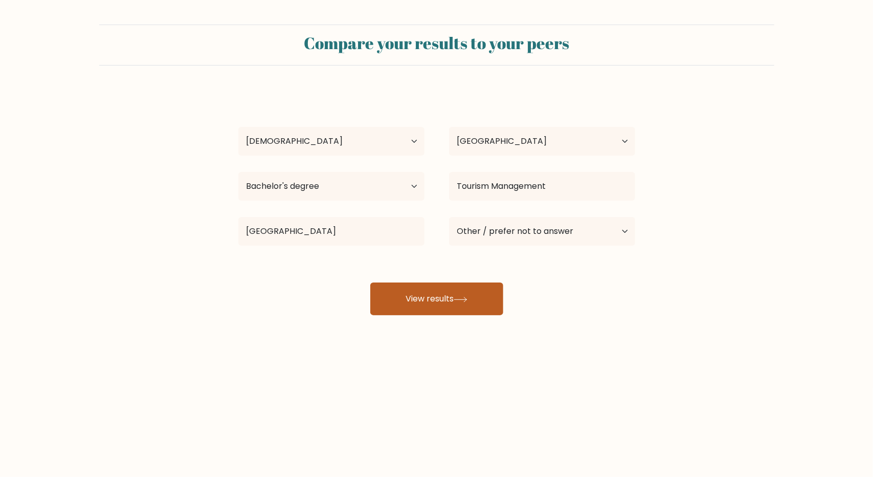
click at [420, 300] on button "View results" at bounding box center [436, 298] width 133 height 33
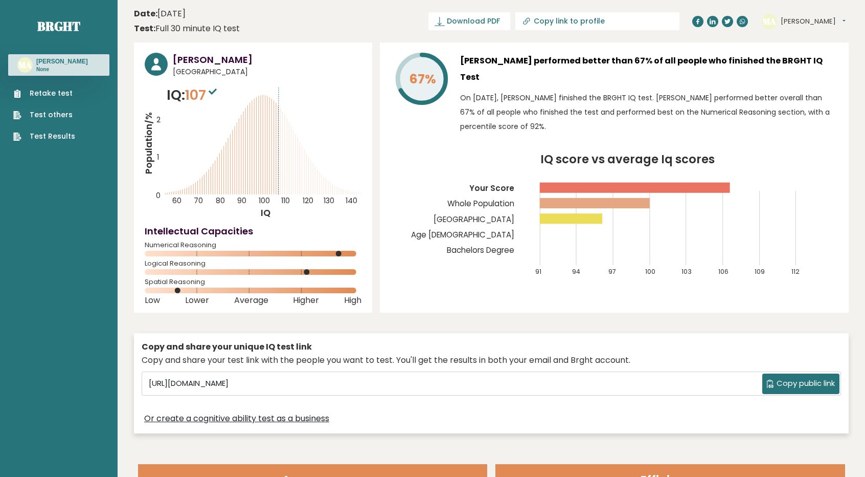
click at [792, 379] on span "Copy public link" at bounding box center [806, 383] width 58 height 12
